Goal: Task Accomplishment & Management: Use online tool/utility

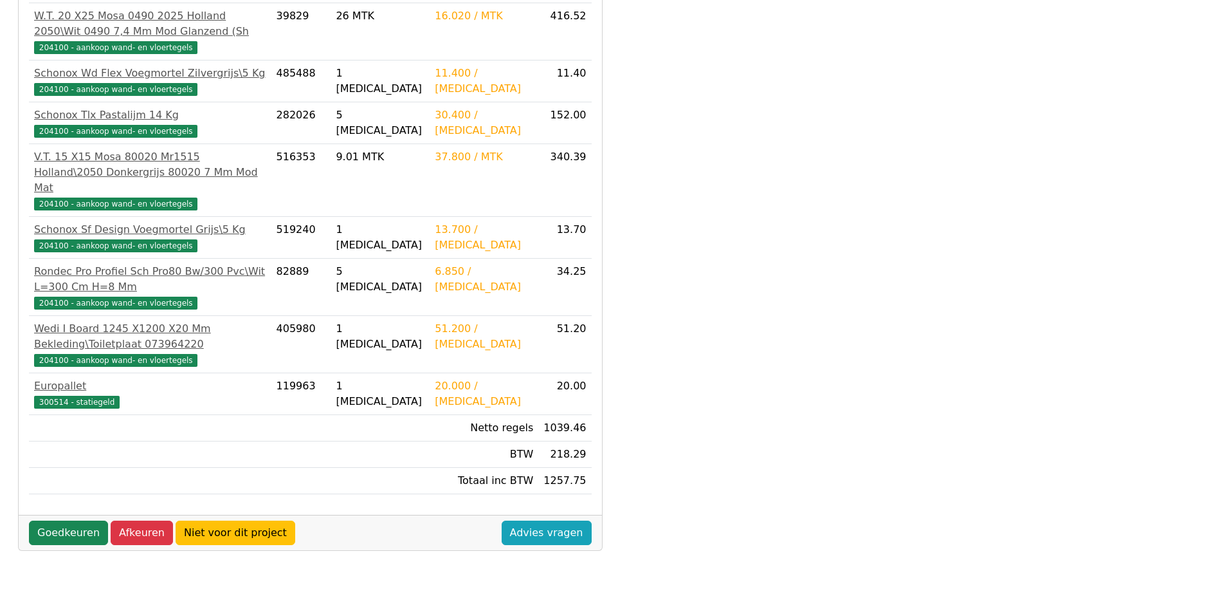
scroll to position [322, 0]
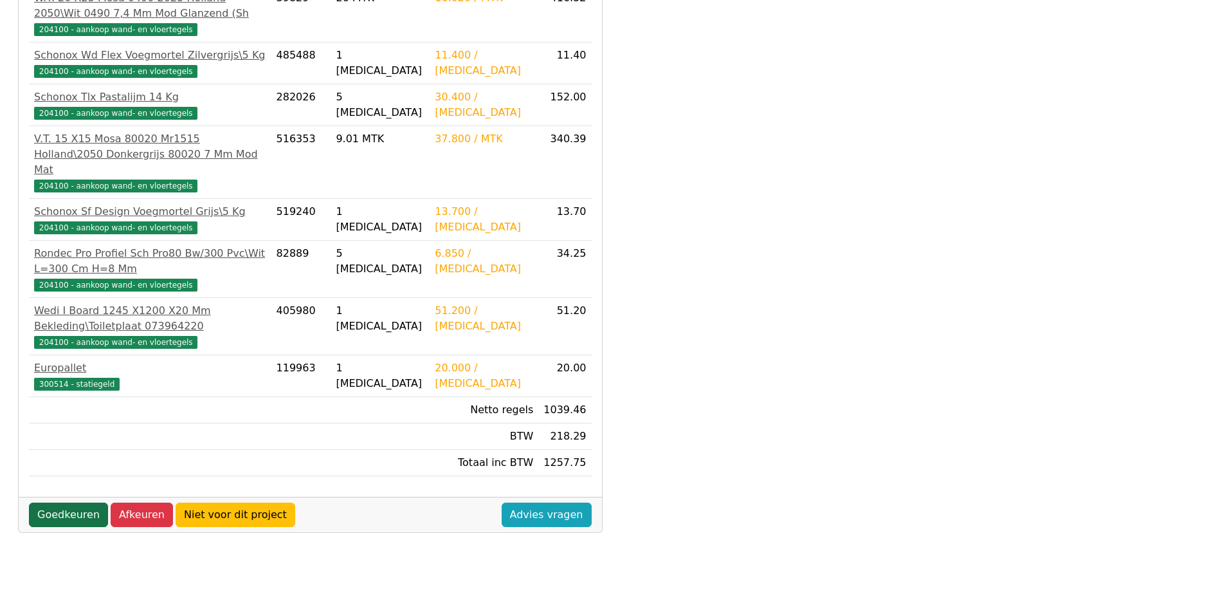
click at [64, 502] on link "Goedkeuren" at bounding box center [68, 514] width 79 height 24
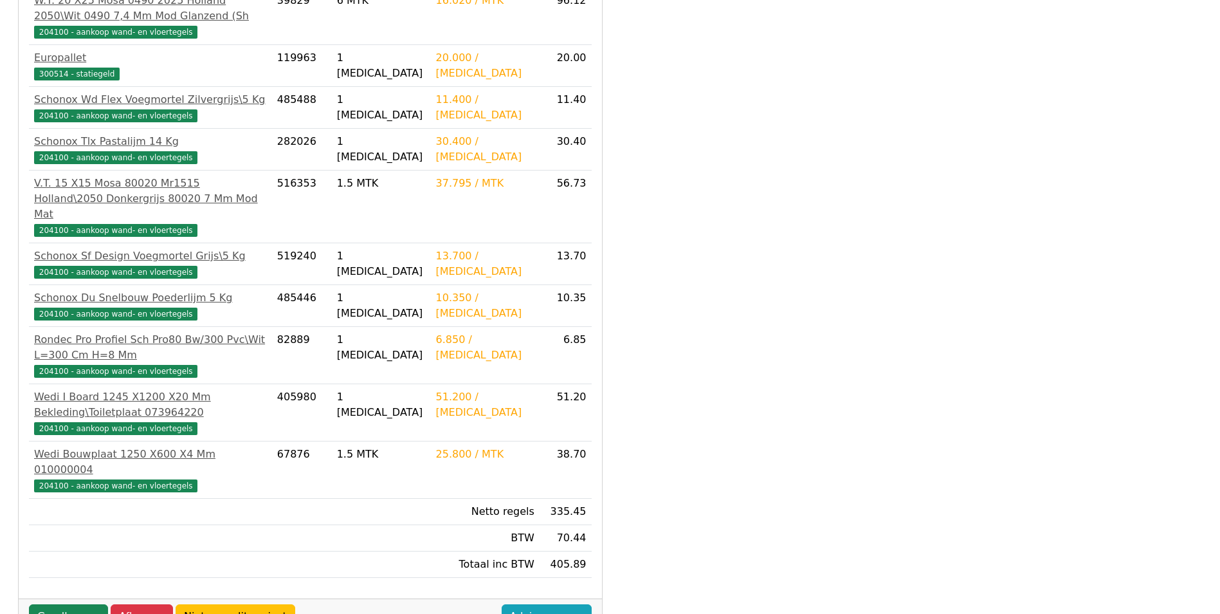
scroll to position [340, 0]
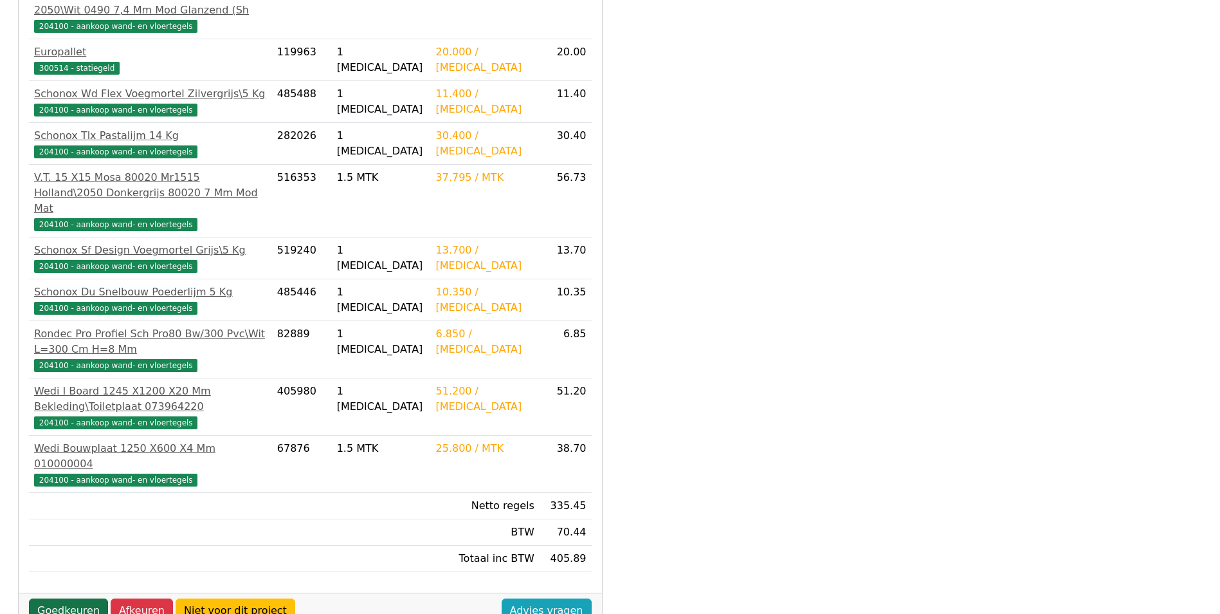
click at [68, 598] on link "Goedkeuren" at bounding box center [68, 610] width 79 height 24
